Goal: Ask a question: Seek information or help from site administrators or community

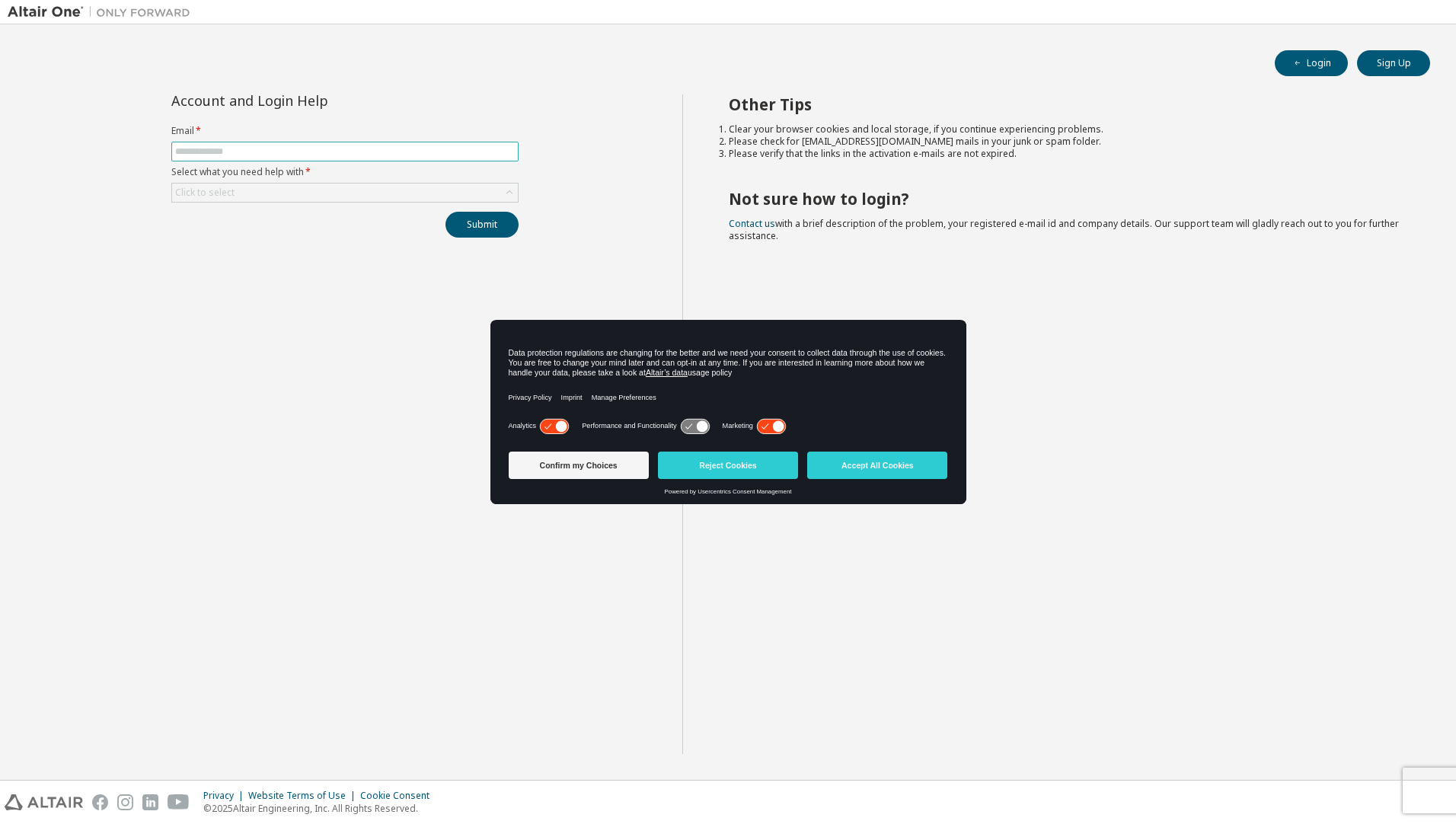
click at [268, 151] on input "text" at bounding box center [345, 152] width 339 height 12
type input "**********"
click at [316, 195] on div "Click to select" at bounding box center [345, 192] width 346 height 18
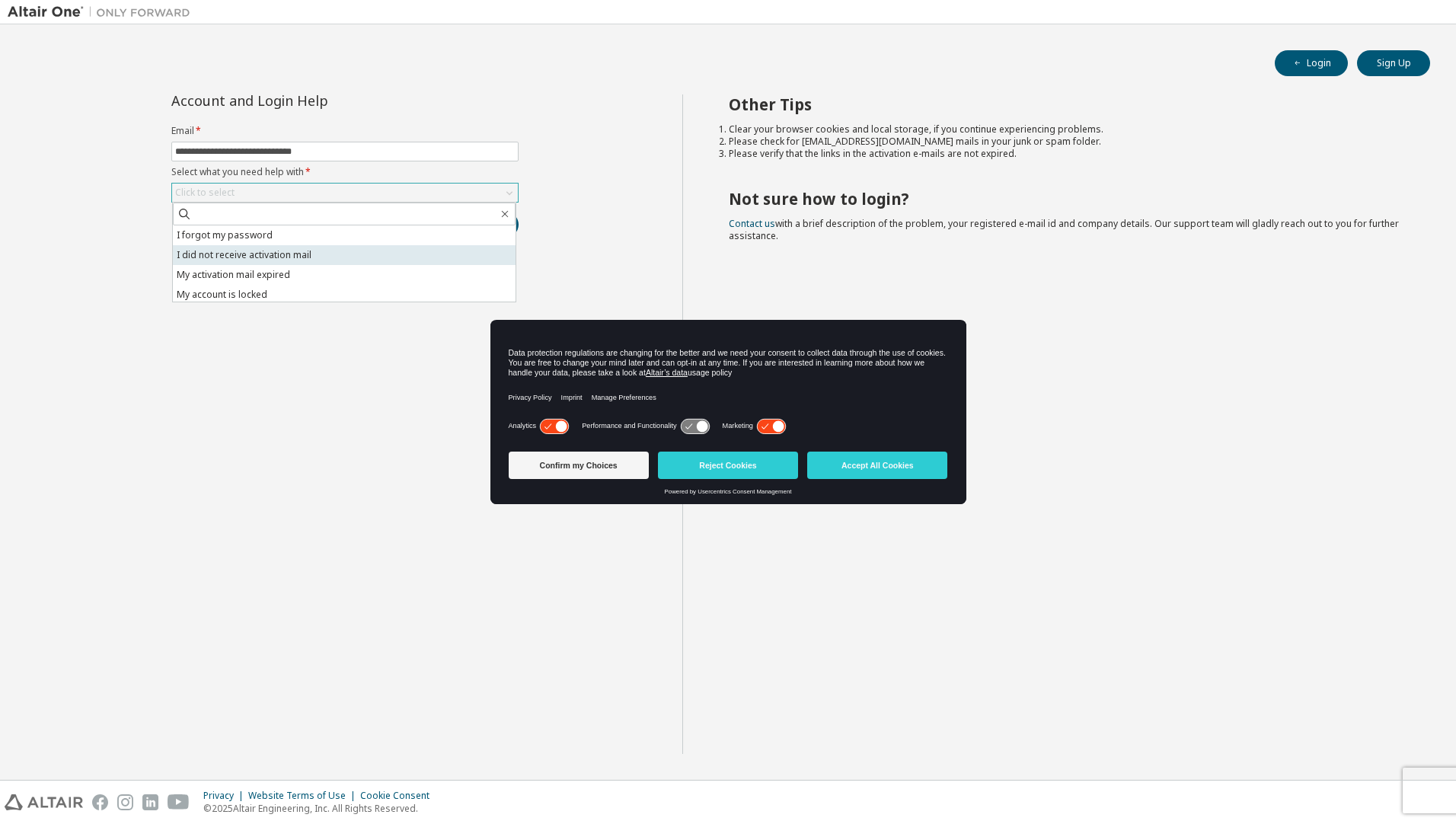
click at [263, 263] on li "I did not receive activation mail" at bounding box center [344, 255] width 343 height 20
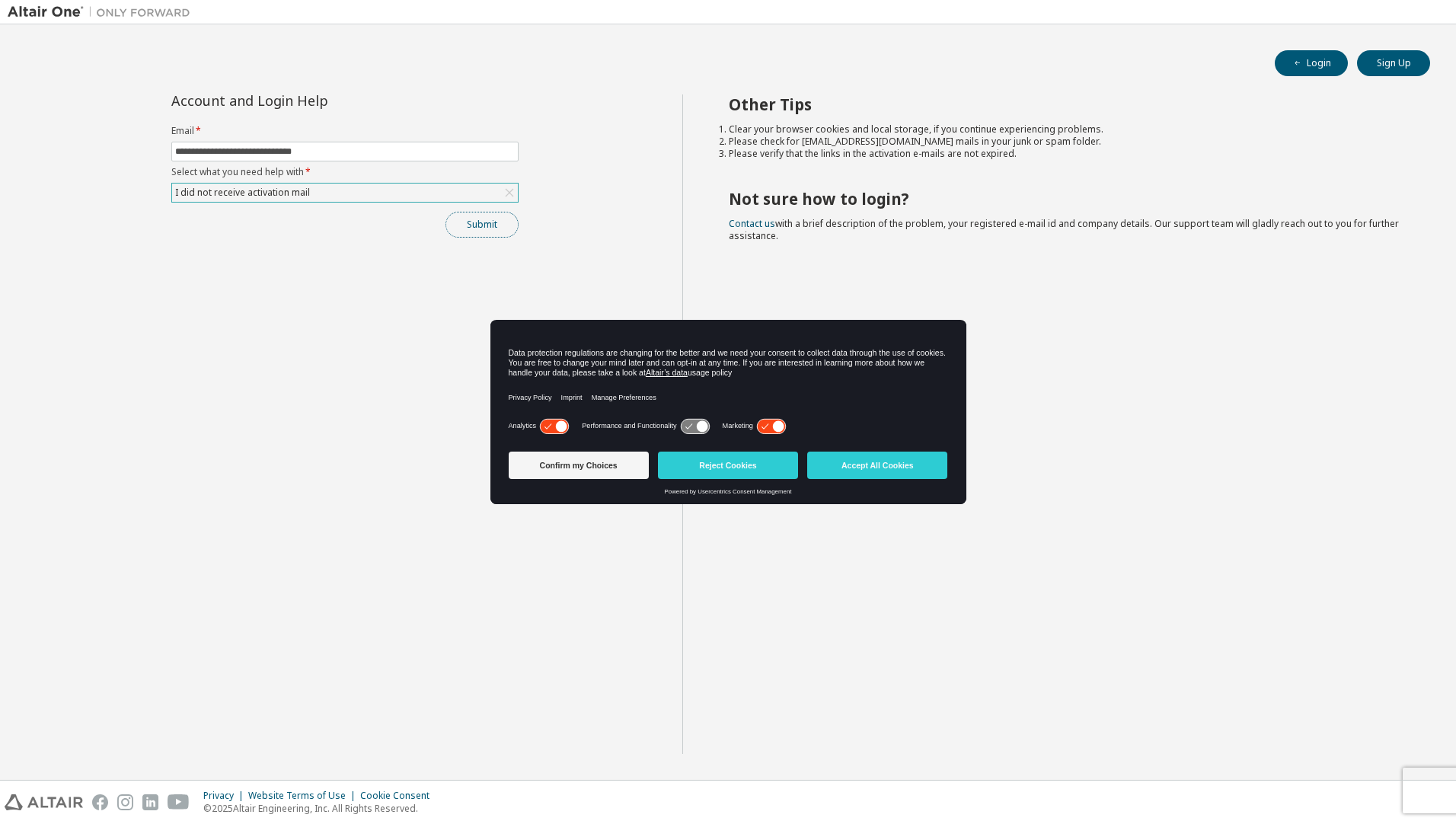
click at [475, 229] on button "Submit" at bounding box center [482, 224] width 73 height 26
click at [507, 190] on icon at bounding box center [510, 193] width 9 height 9
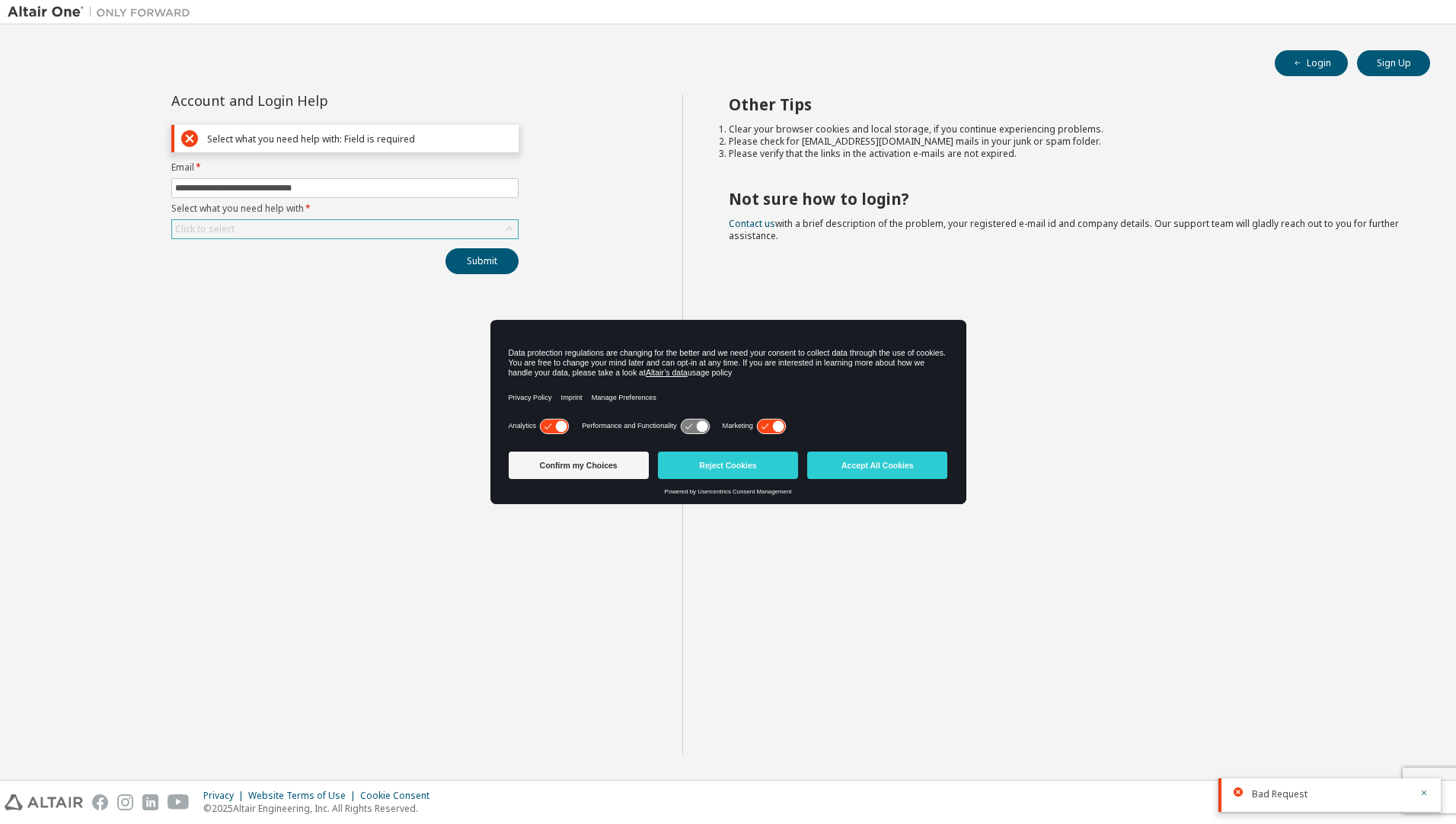
click at [379, 229] on div "Click to select" at bounding box center [345, 229] width 346 height 18
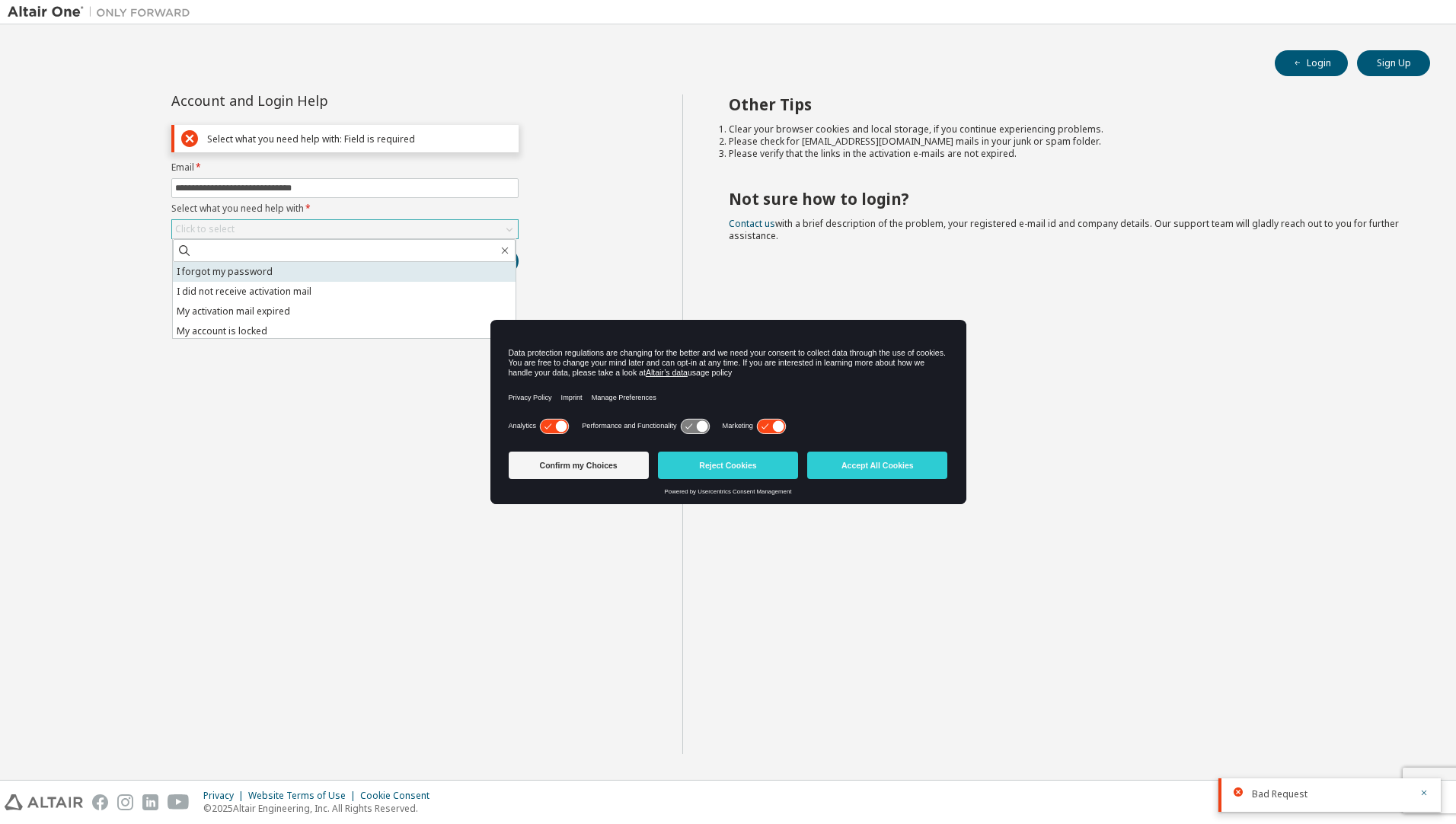
click at [263, 269] on li "I forgot my password" at bounding box center [344, 272] width 343 height 20
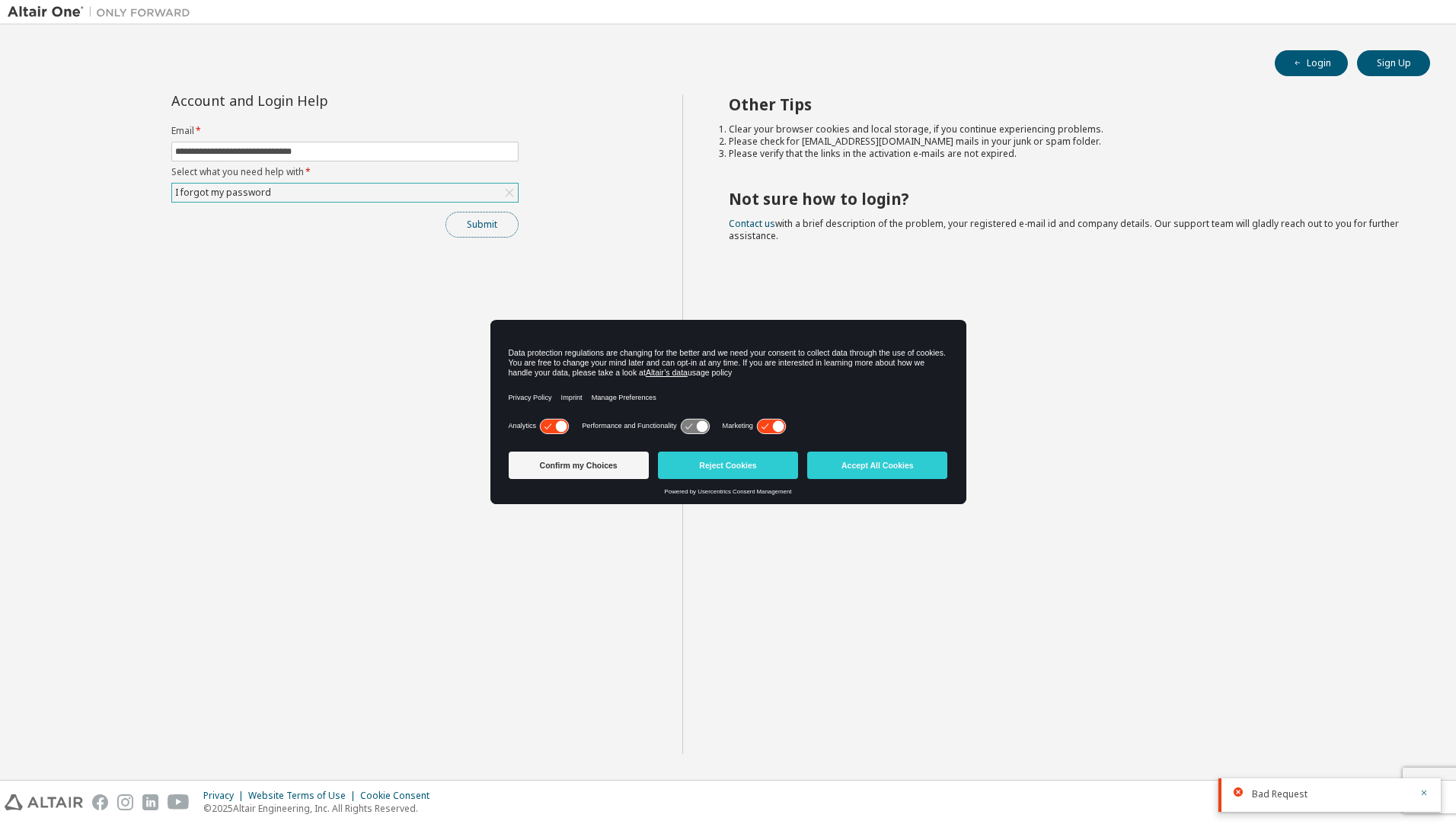
click at [479, 221] on button "Submit" at bounding box center [482, 224] width 73 height 26
click at [1423, 746] on icon "button" at bounding box center [1424, 747] width 9 height 9
click at [1425, 789] on icon "button" at bounding box center [1424, 792] width 9 height 9
click at [293, 509] on div "**********" at bounding box center [345, 424] width 674 height 659
